Goal: Use online tool/utility: Use online tool/utility

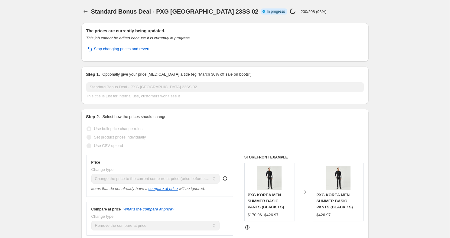
select select "ecap"
select select "remove"
select select "collection"
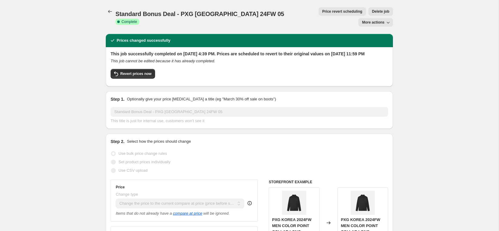
select select "ecap"
select select "remove"
select select "collection"
